Goal: Transaction & Acquisition: Purchase product/service

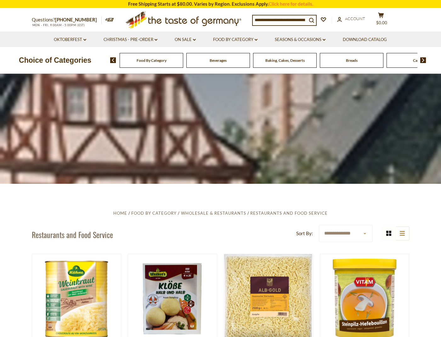
click at [422, 59] on img at bounding box center [423, 60] width 6 height 6
click at [100, 65] on div "Candy" at bounding box center [68, 60] width 64 height 15
click at [100, 63] on div "Candy" at bounding box center [68, 60] width 64 height 15
click at [100, 64] on div "Candy" at bounding box center [68, 60] width 64 height 15
click at [332, 61] on span "Candy" at bounding box center [335, 60] width 11 height 5
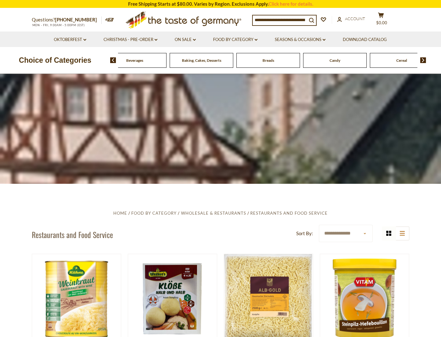
click at [332, 61] on span "Candy" at bounding box center [335, 60] width 11 height 5
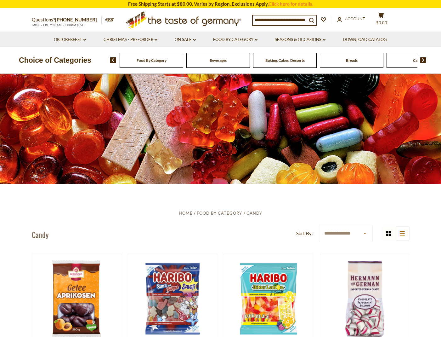
drag, startPoint x: 255, startPoint y: 19, endPoint x: 256, endPoint y: 30, distance: 10.7
click at [255, 19] on input at bounding box center [280, 19] width 54 height 9
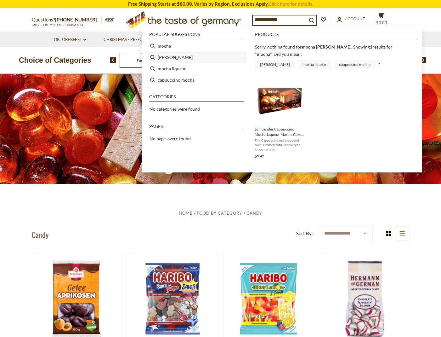
click at [167, 57] on li "[PERSON_NAME]" at bounding box center [197, 57] width 100 height 11
type input "******"
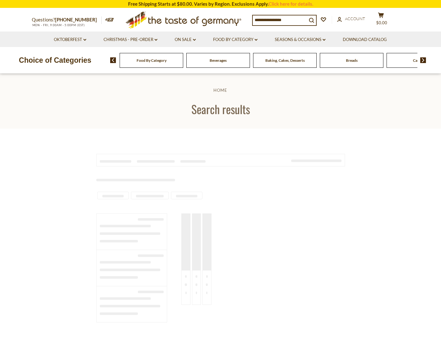
type input "******"
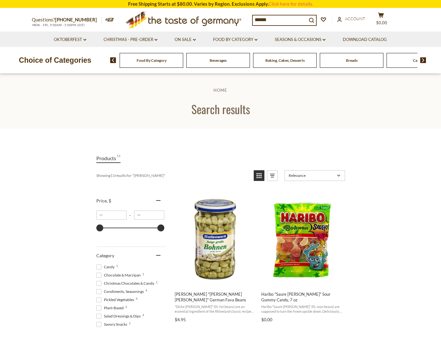
click at [290, 102] on h1 "Search results" at bounding box center [221, 109] width 402 height 14
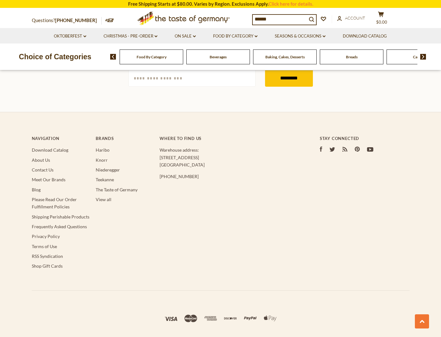
scroll to position [1031, 0]
